Goal: Information Seeking & Learning: Learn about a topic

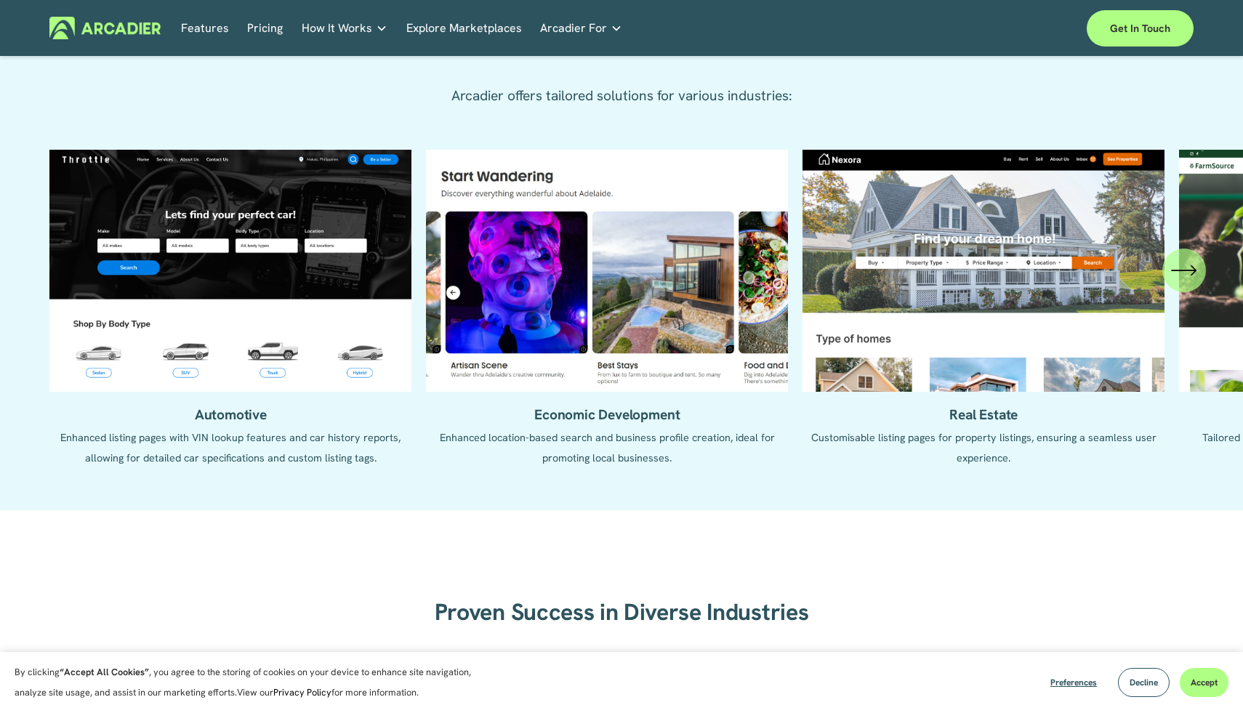
scroll to position [1425, 0]
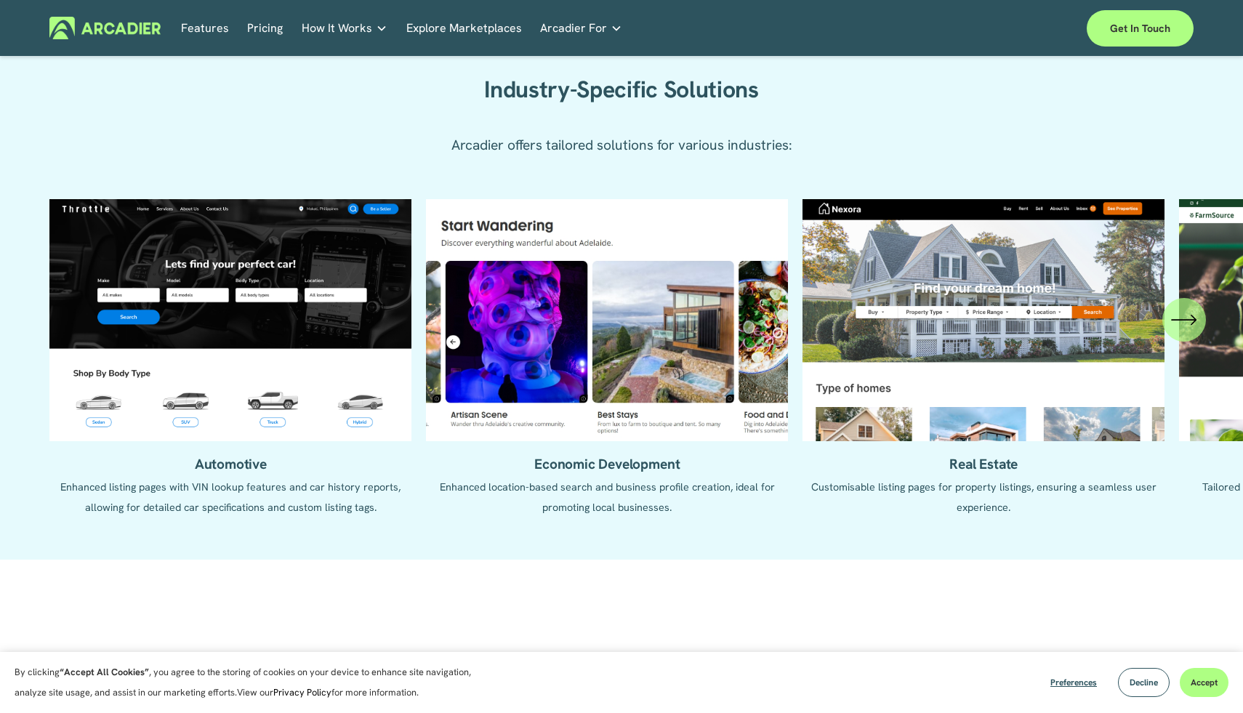
scroll to position [1370, 0]
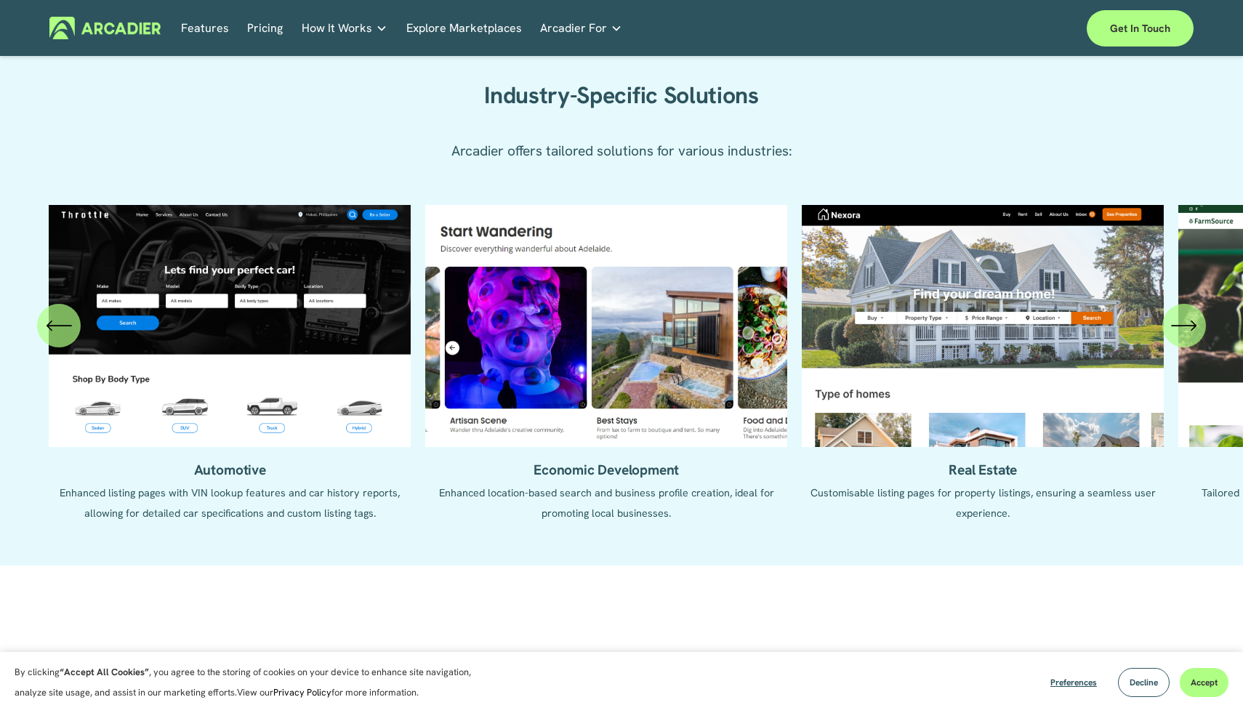
click at [1209, 264] on div "Automotive Enhanced listing pages with VIN lookup features and car history repo…" at bounding box center [621, 374] width 1243 height 339
click at [1173, 331] on icon "\a \a \a Next\a \a" at bounding box center [1184, 326] width 26 height 26
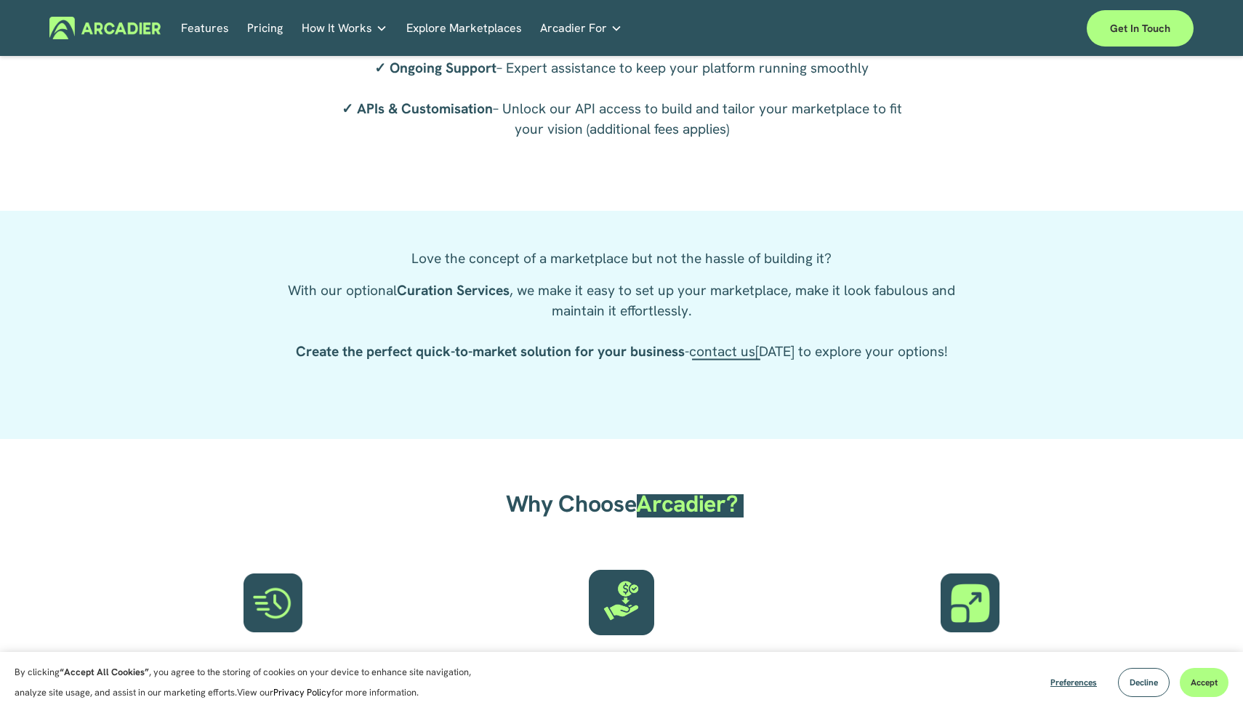
scroll to position [2686, 0]
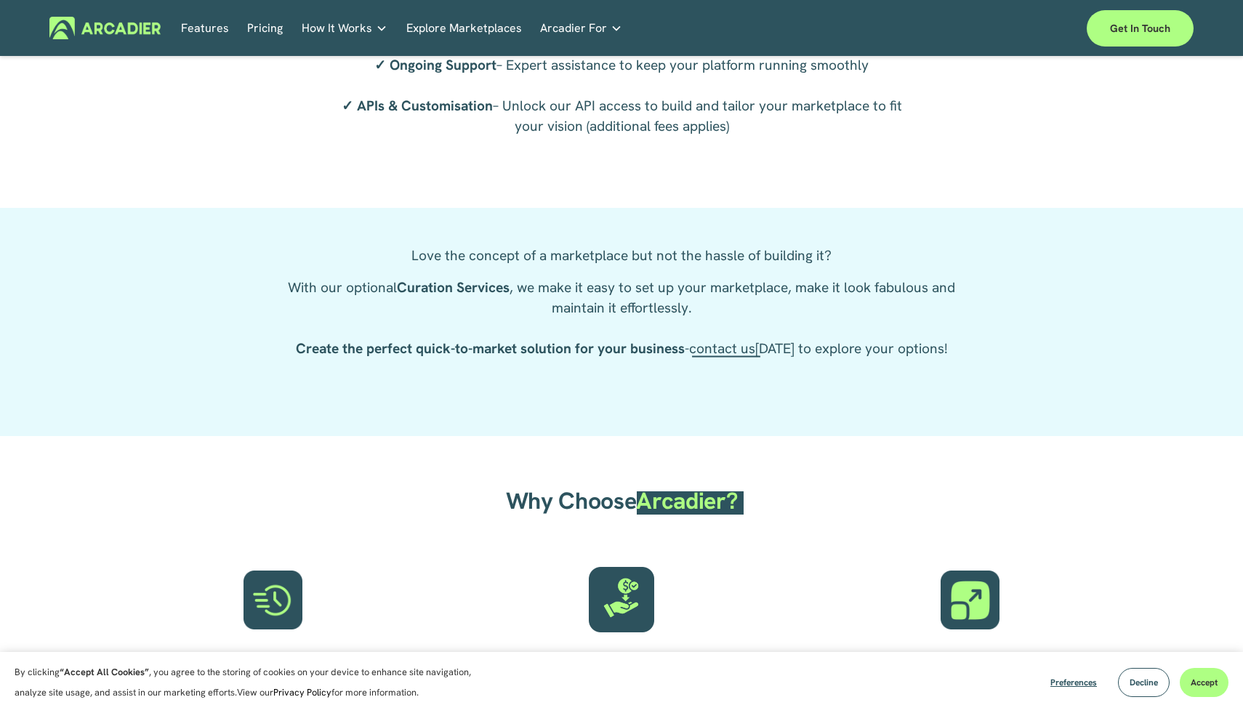
click at [694, 461] on div "Why Choose Arcadier? Speed and Precision: Deploy your marketplace quickly witho…" at bounding box center [621, 633] width 1243 height 394
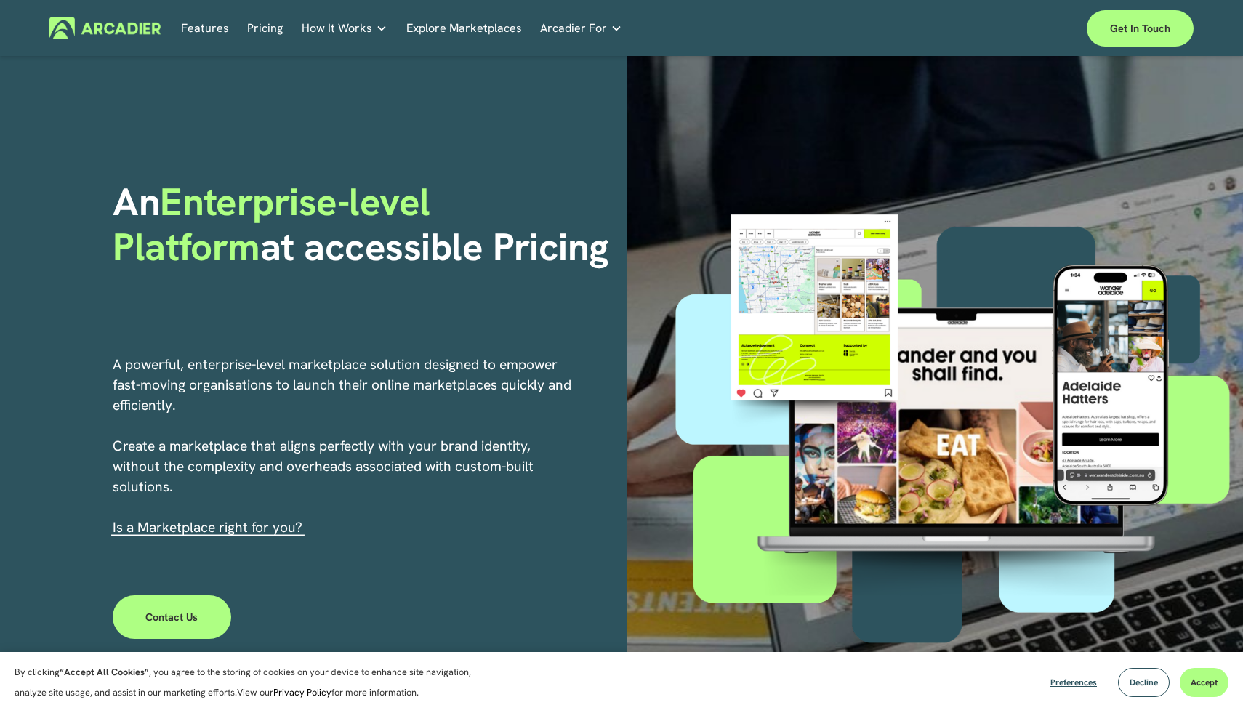
scroll to position [0, 0]
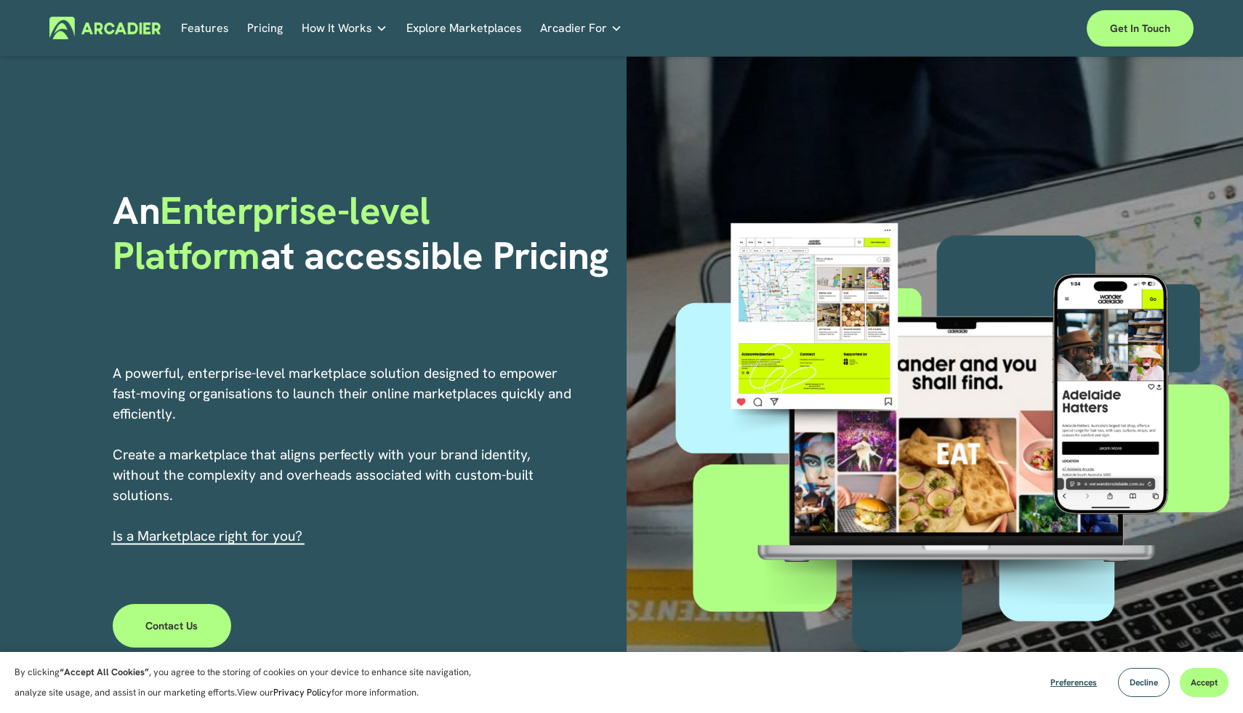
click at [267, 18] on link "Pricing" at bounding box center [265, 28] width 36 height 23
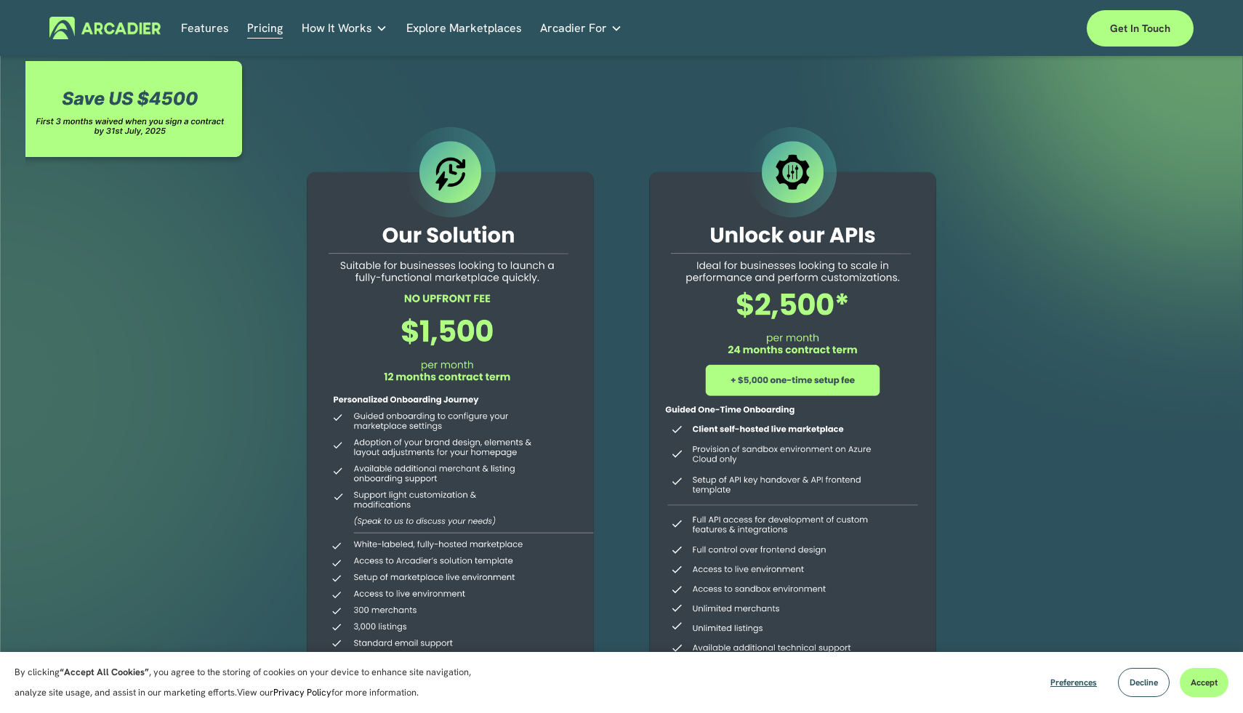
click at [125, 114] on div at bounding box center [136, 111] width 223 height 109
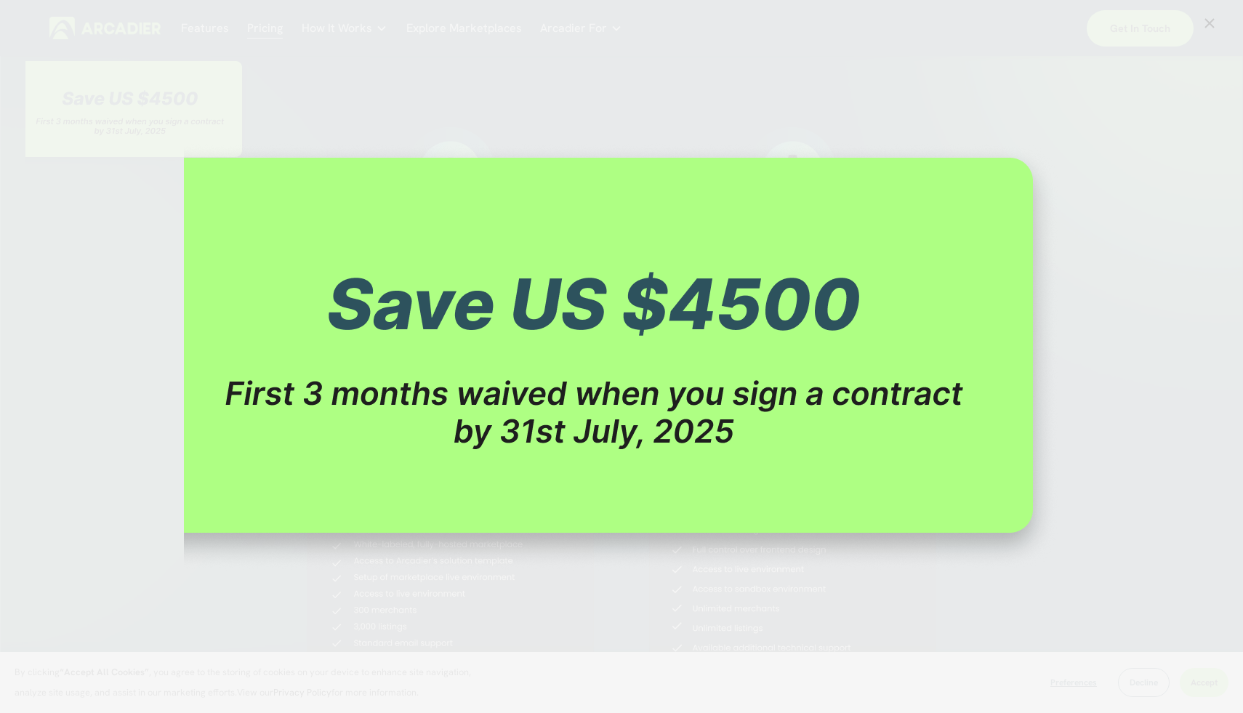
click at [626, 453] on img "Image" at bounding box center [621, 356] width 875 height 427
click at [547, 206] on img "Image" at bounding box center [621, 356] width 875 height 427
